Goal: Task Accomplishment & Management: Use online tool/utility

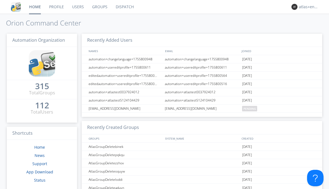
click at [124, 7] on link "Dispatch" at bounding box center [125, 7] width 26 height 14
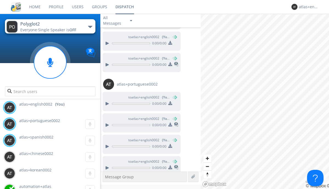
scroll to position [424, 0]
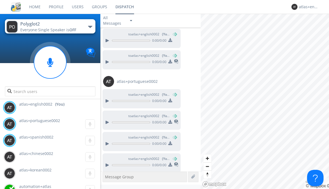
click at [90, 27] on div "button" at bounding box center [90, 27] width 4 height 2
click at [0, 0] on span "Polyglot3" at bounding box center [0, 0] width 0 height 0
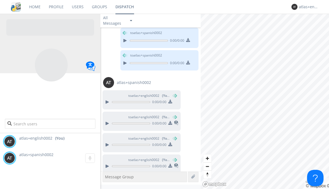
scroll to position [234, 0]
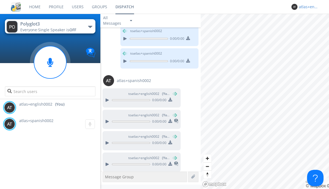
click at [308, 7] on div "atlas+english0002" at bounding box center [309, 6] width 21 height 5
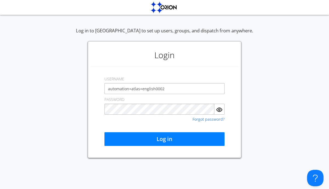
type input "automation+atlas+english0002"
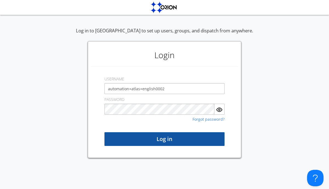
click at [165, 139] on button "Log in" at bounding box center [165, 139] width 120 height 14
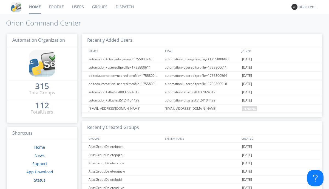
click at [124, 7] on link "Dispatch" at bounding box center [125, 7] width 26 height 14
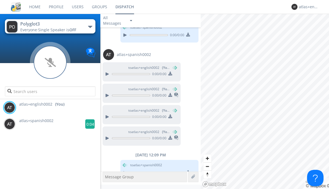
scroll to position [269, 0]
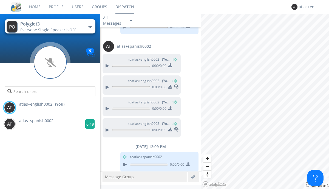
click at [88, 124] on g at bounding box center [90, 124] width 10 height 10
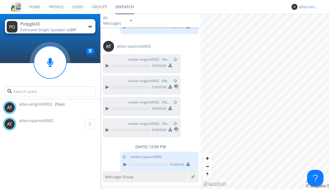
click at [308, 7] on div "atlas+english0002" at bounding box center [309, 6] width 21 height 5
